Goal: Task Accomplishment & Management: Use online tool/utility

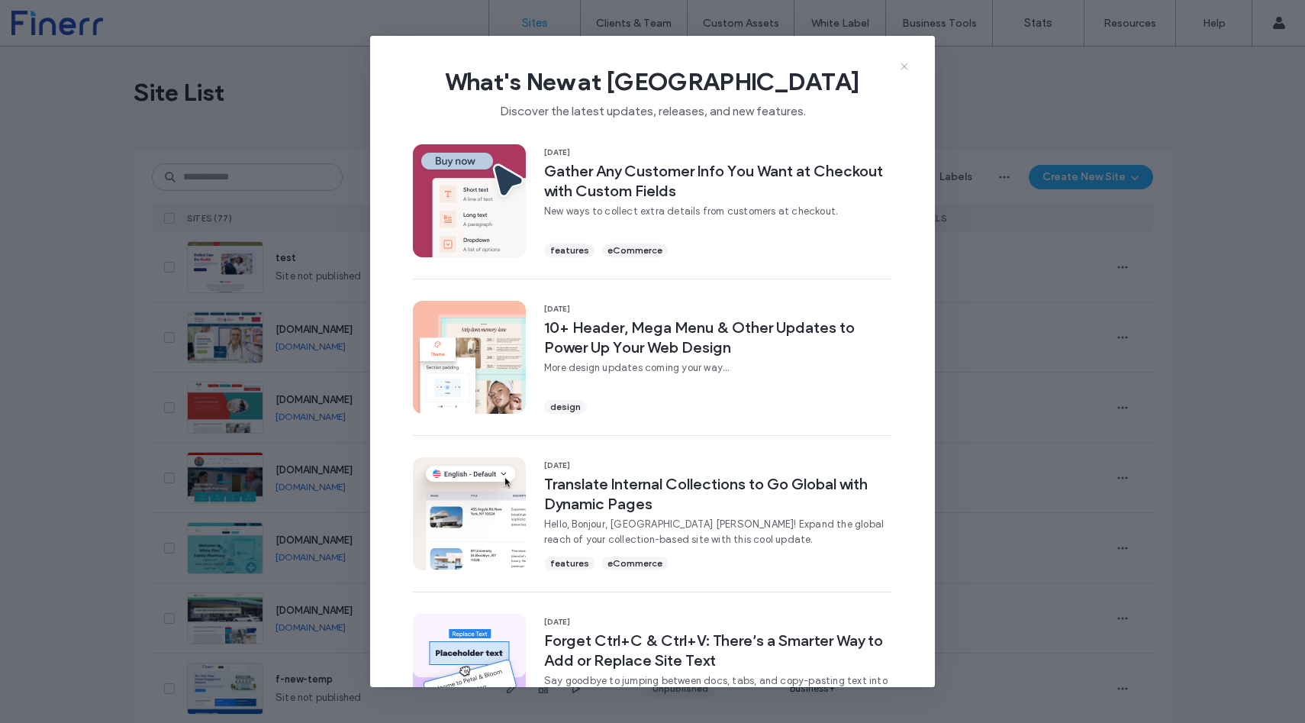
click at [908, 67] on icon at bounding box center [905, 66] width 12 height 12
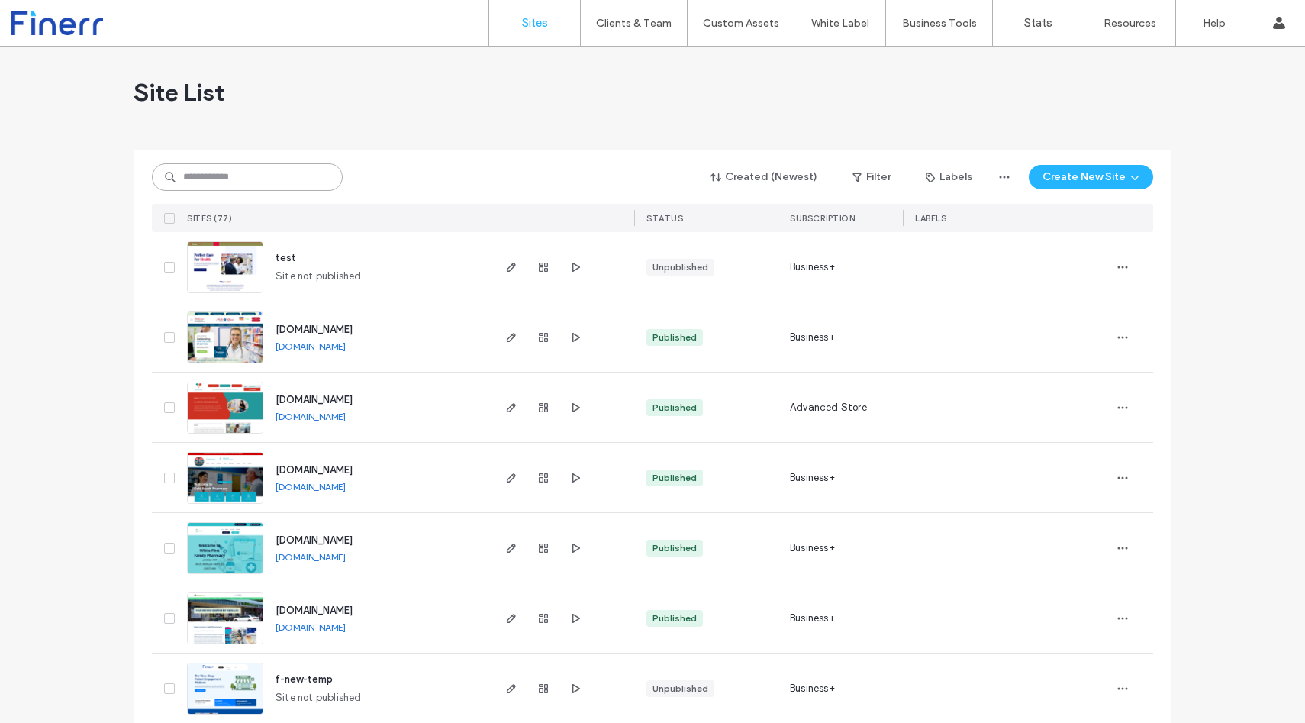
click at [203, 179] on input at bounding box center [247, 176] width 191 height 27
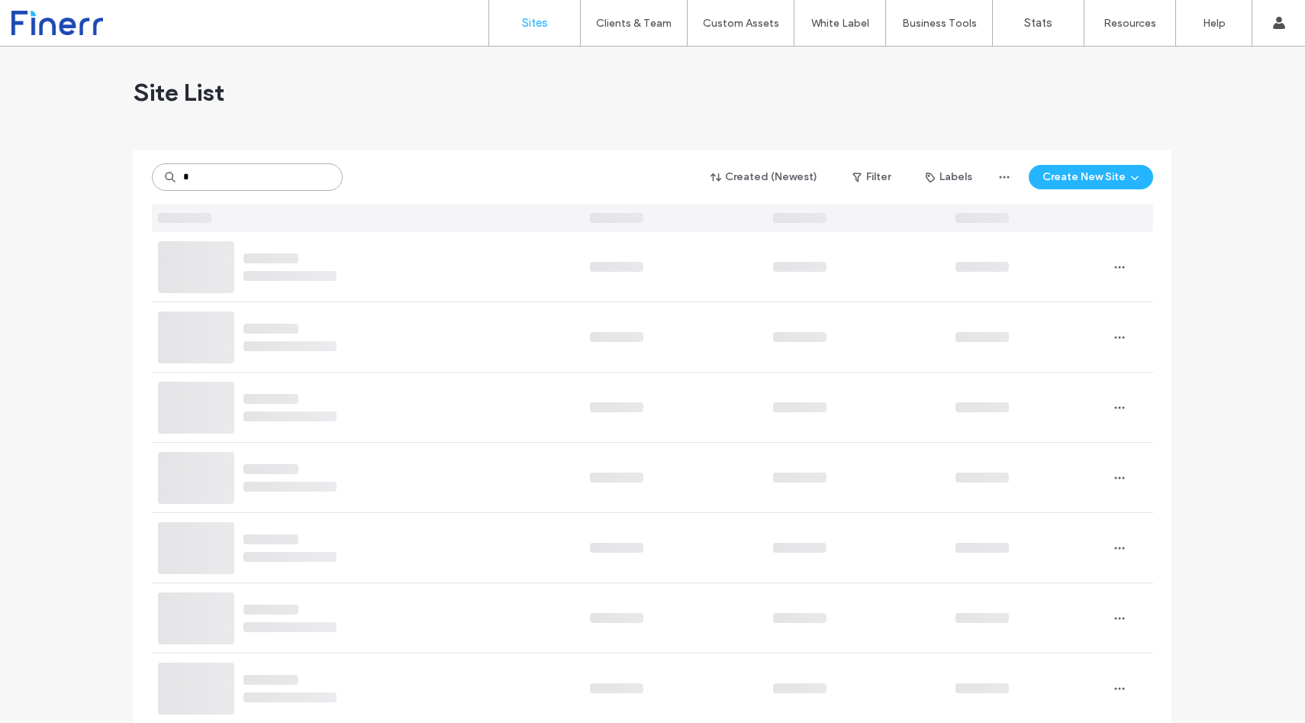
type input "*"
click at [1097, 178] on button "Create New Site" at bounding box center [1091, 177] width 124 height 24
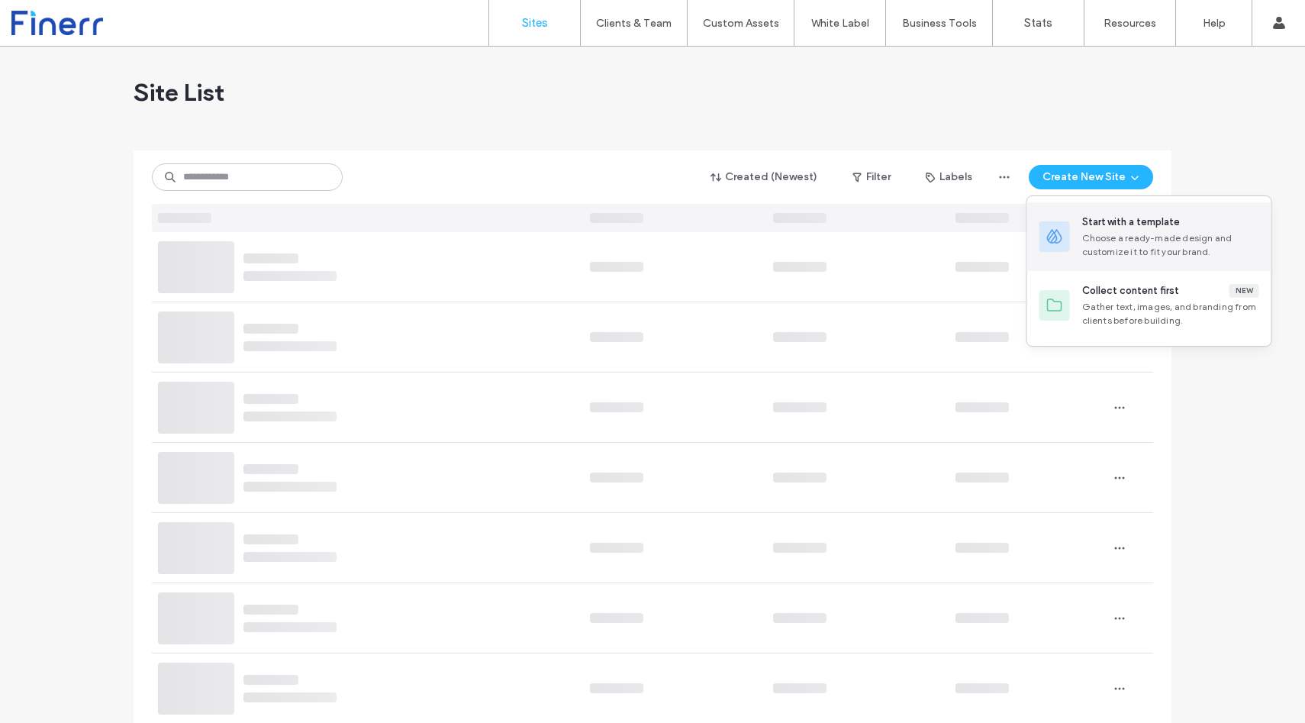
click at [1105, 231] on div "Choose a ready-made design and customize it to fit your brand." at bounding box center [1170, 244] width 177 height 27
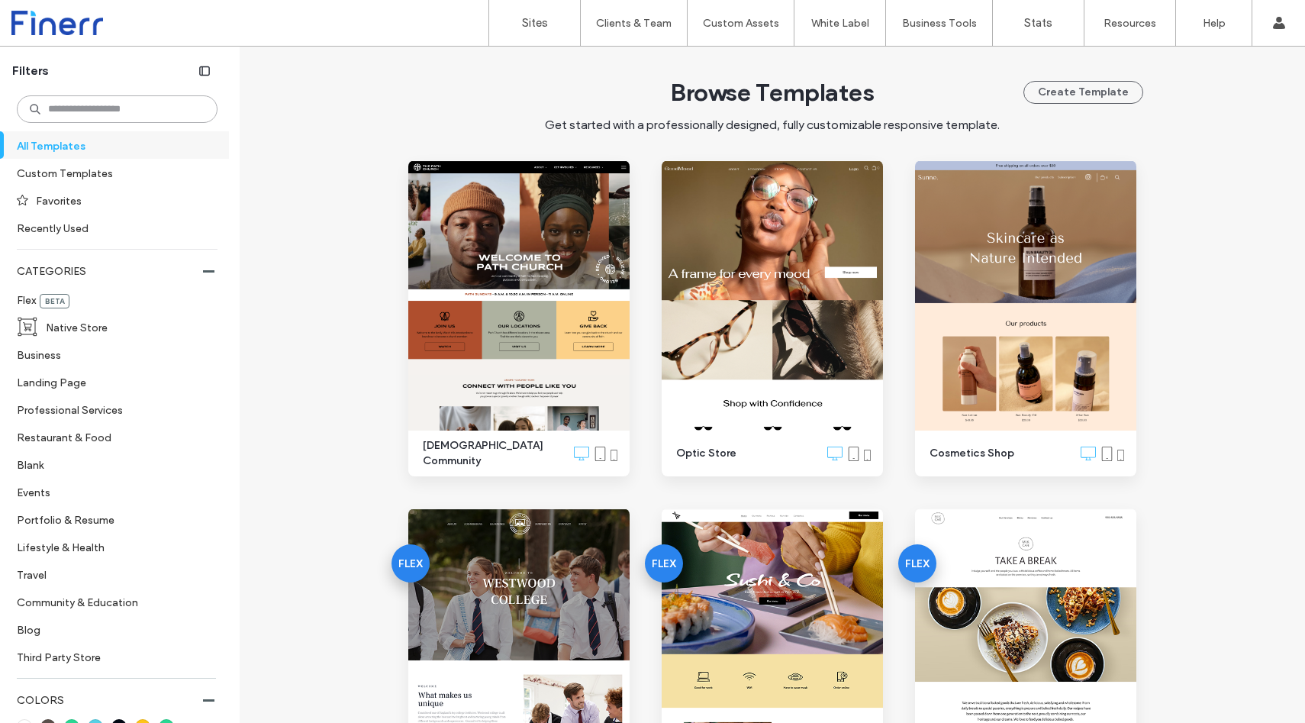
click at [130, 114] on input at bounding box center [117, 108] width 201 height 27
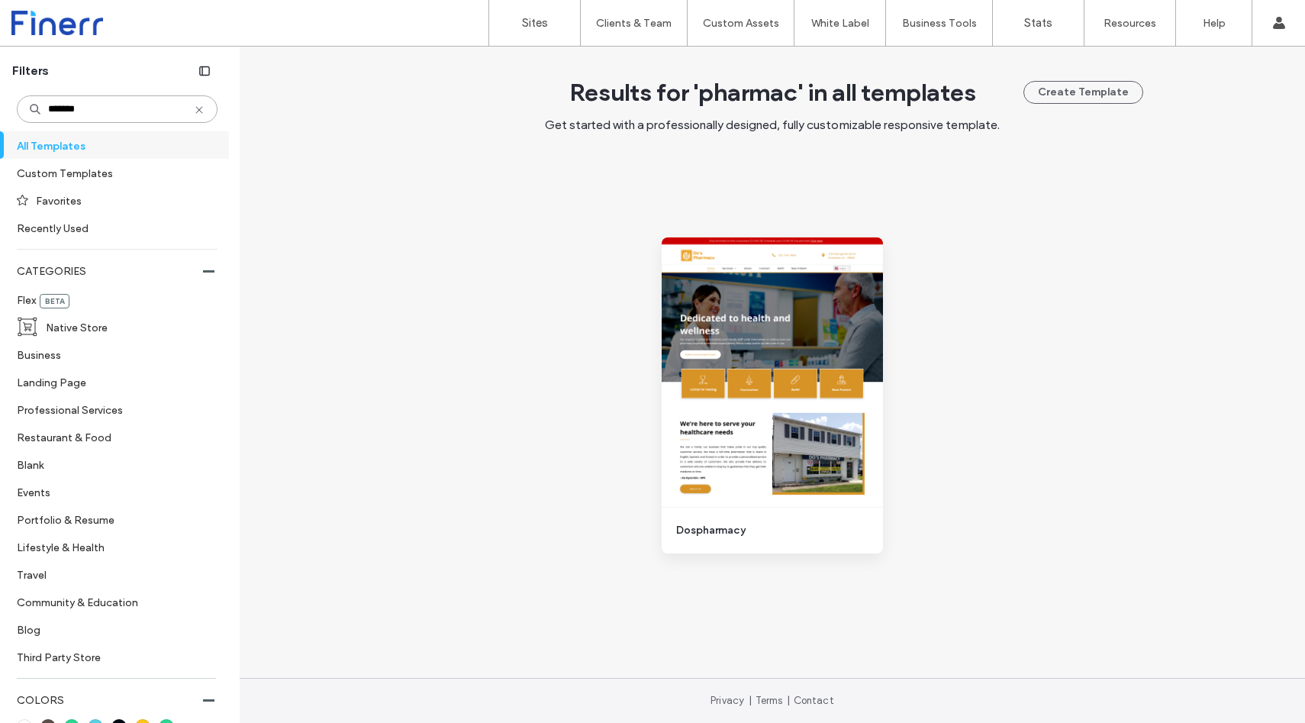
type input "********"
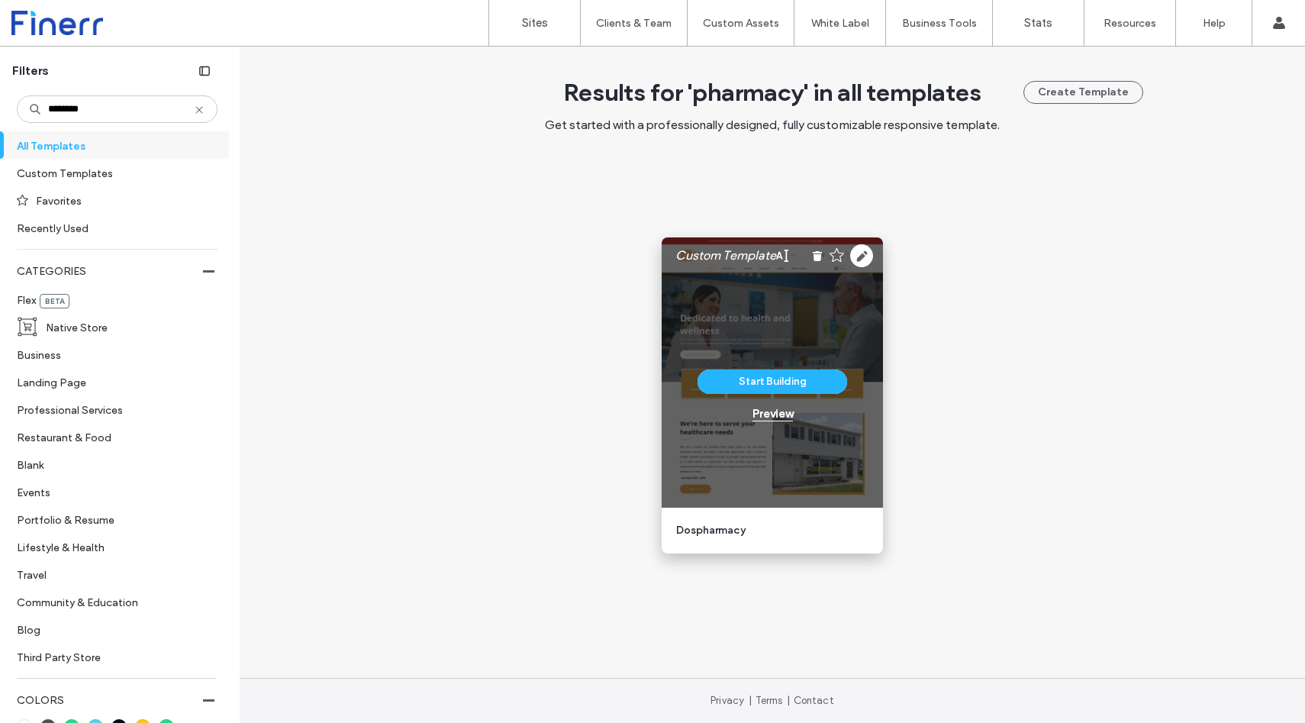
click at [764, 411] on div "Preview" at bounding box center [773, 414] width 40 height 14
